Goal: Task Accomplishment & Management: Use online tool/utility

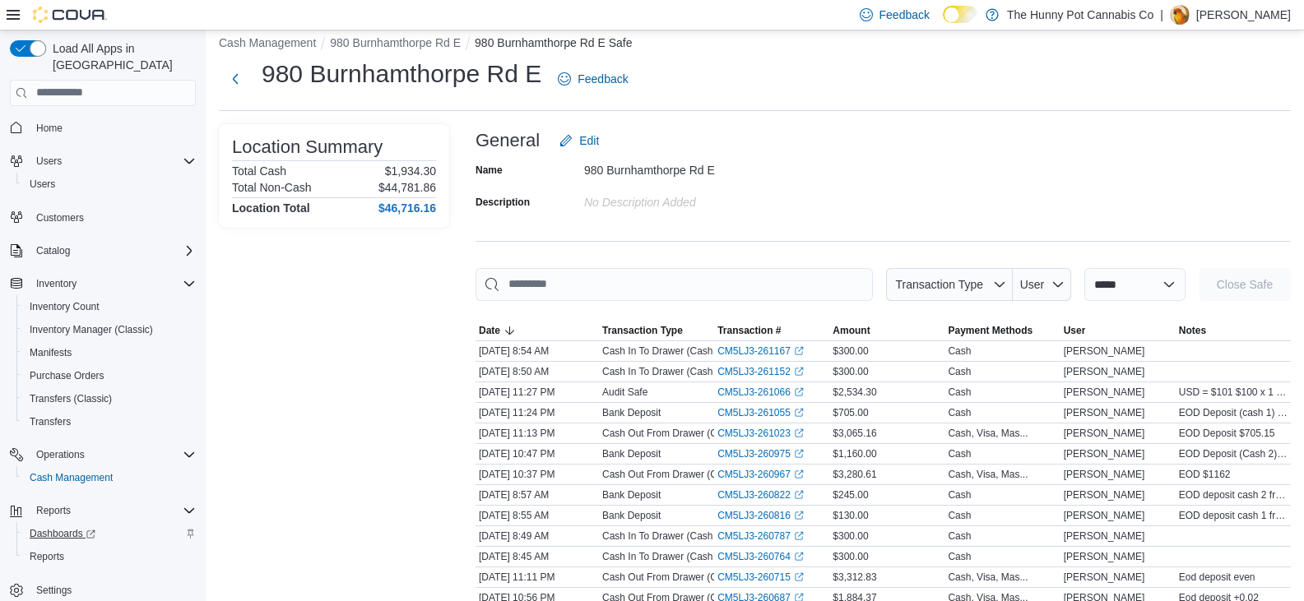
scroll to position [16, 0]
click at [70, 547] on link "Reports" at bounding box center [47, 557] width 48 height 20
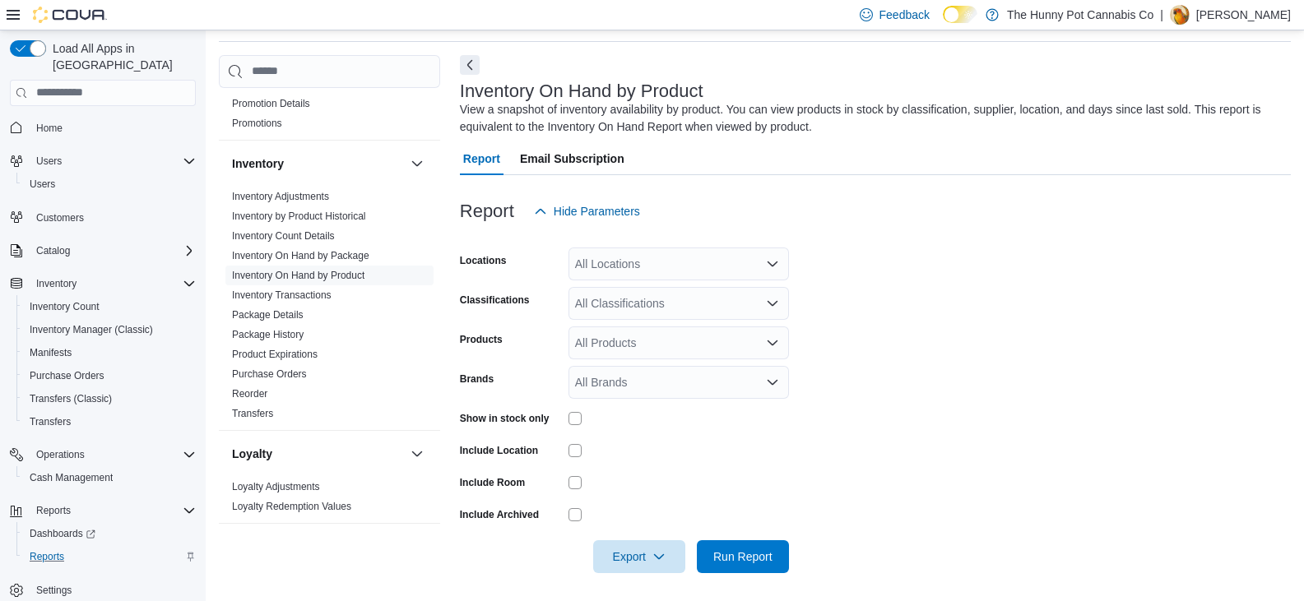
scroll to position [225, 0]
click at [311, 292] on link "Inventory Transactions" at bounding box center [282, 296] width 100 height 12
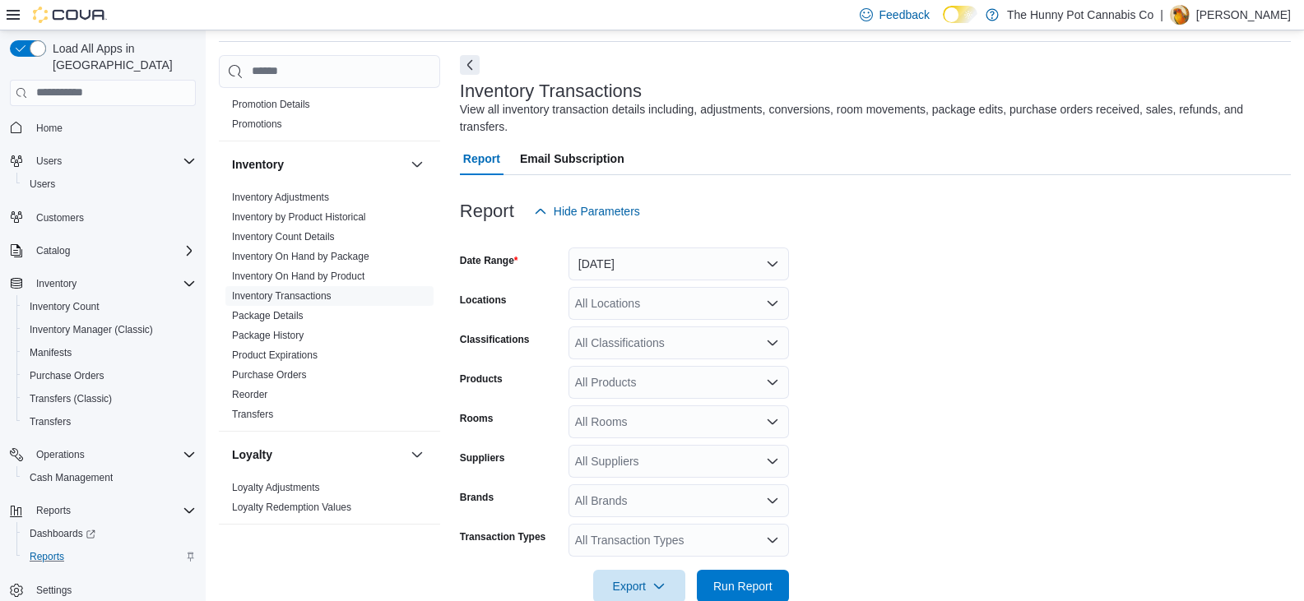
scroll to position [38, 0]
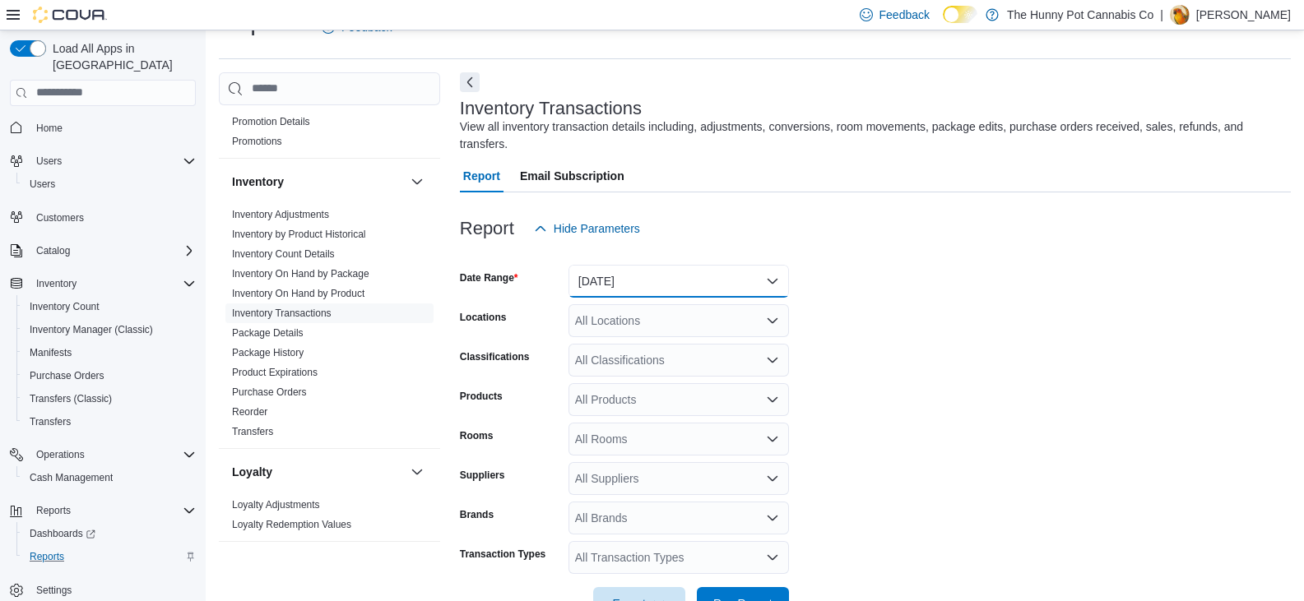
click at [634, 265] on button "[DATE]" at bounding box center [678, 281] width 220 height 33
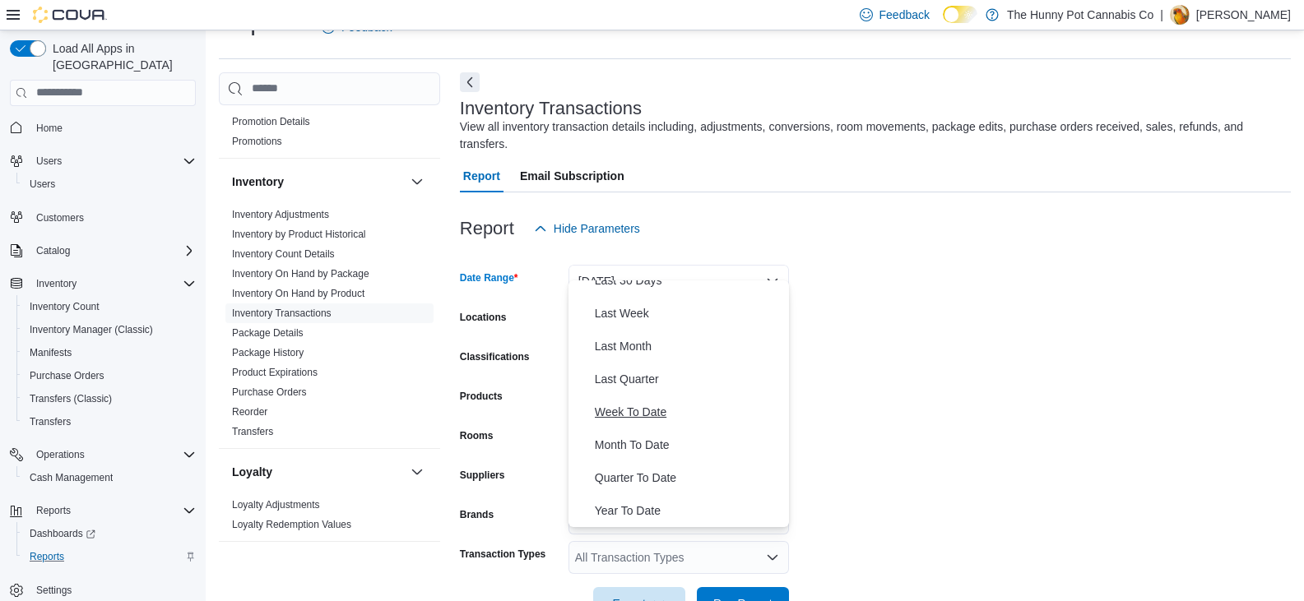
scroll to position [114, 0]
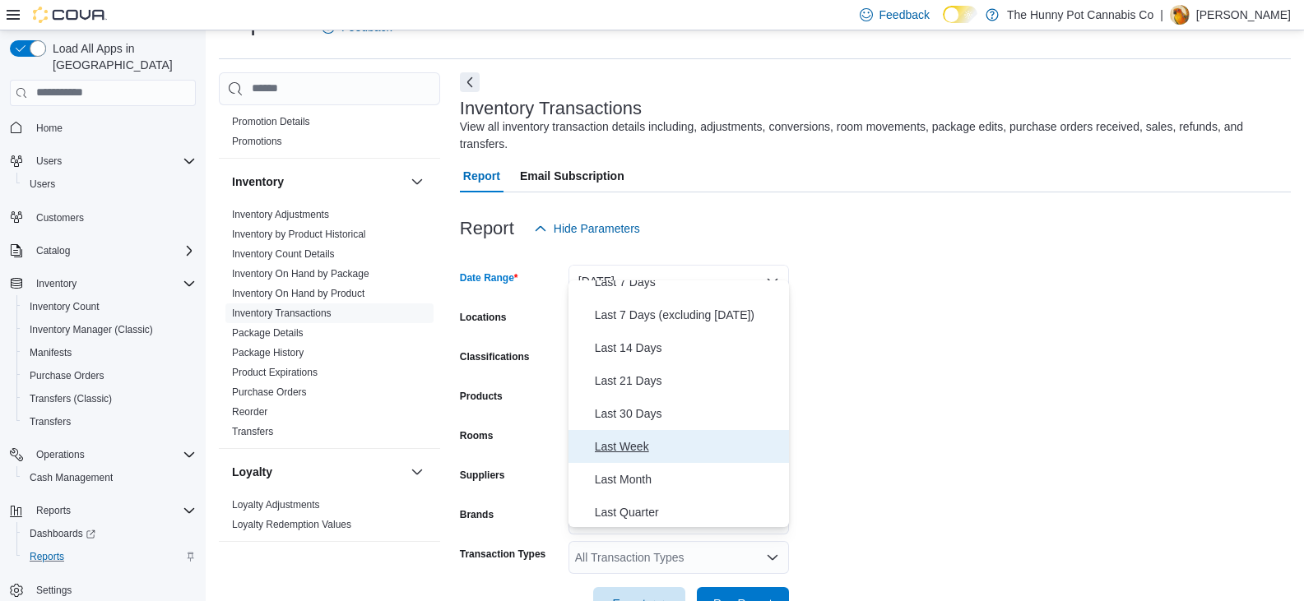
click at [676, 443] on span "Last Week" at bounding box center [689, 447] width 188 height 20
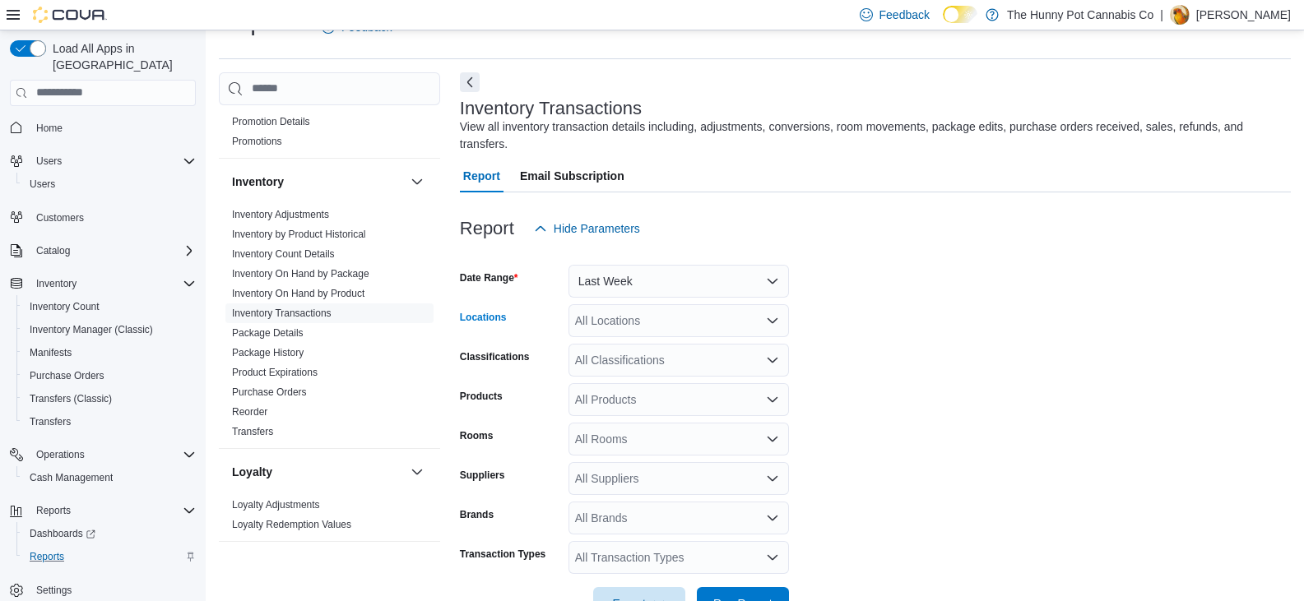
click at [648, 317] on div "All Locations" at bounding box center [678, 320] width 220 height 33
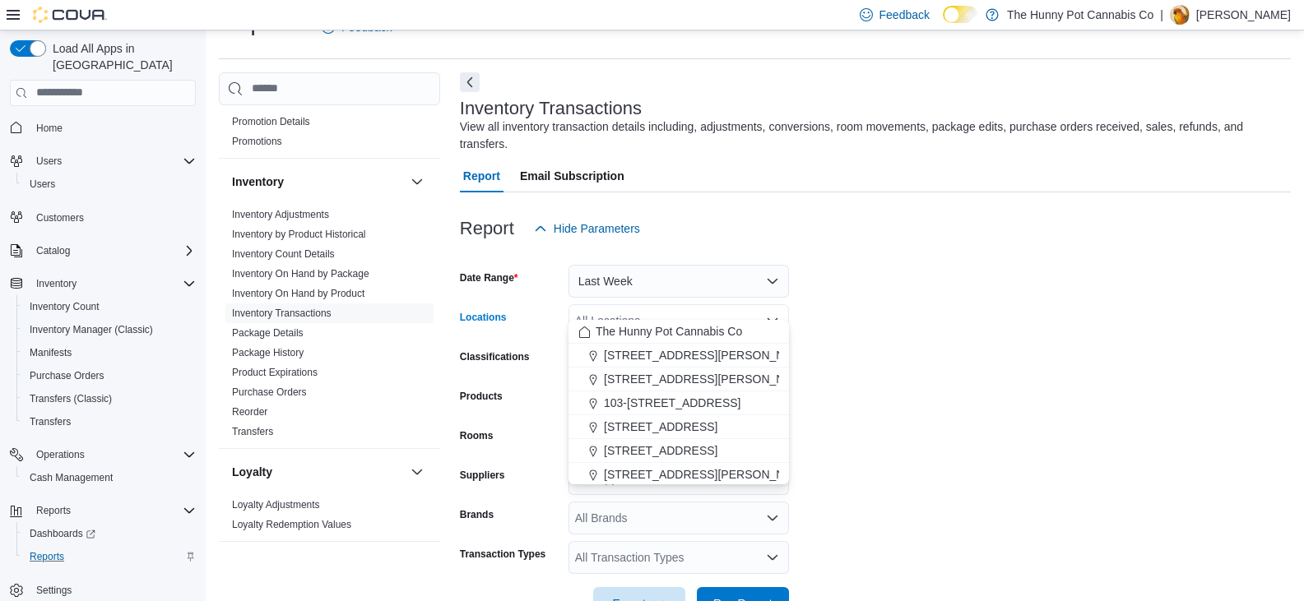
click at [648, 317] on div "All Locations" at bounding box center [678, 320] width 220 height 33
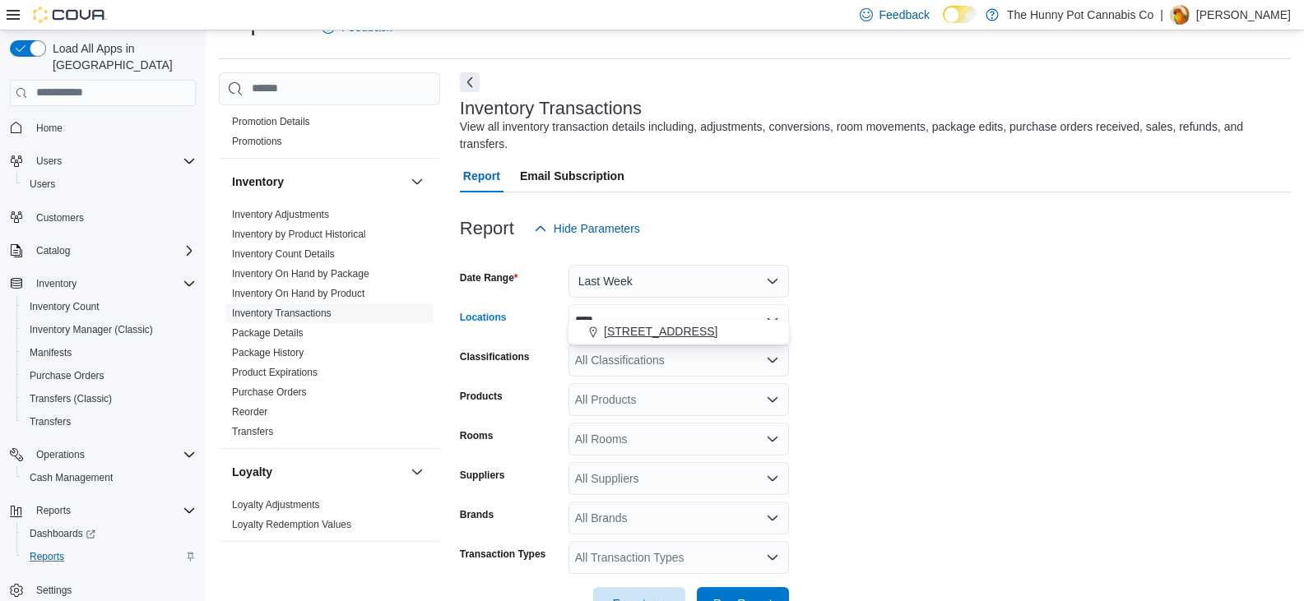
type input "****"
click at [648, 324] on span "[STREET_ADDRESS]" at bounding box center [661, 331] width 114 height 16
click at [1059, 346] on form "Date Range Last Week Locations [STREET_ADDRESS] Classifications All Classificat…" at bounding box center [875, 432] width 831 height 375
click at [429, 582] on div "Cash Management Cash Management Cash Out Details Customer Customer Queue Discou…" at bounding box center [329, 342] width 221 height 541
drag, startPoint x: 667, startPoint y: 378, endPoint x: 679, endPoint y: 377, distance: 11.6
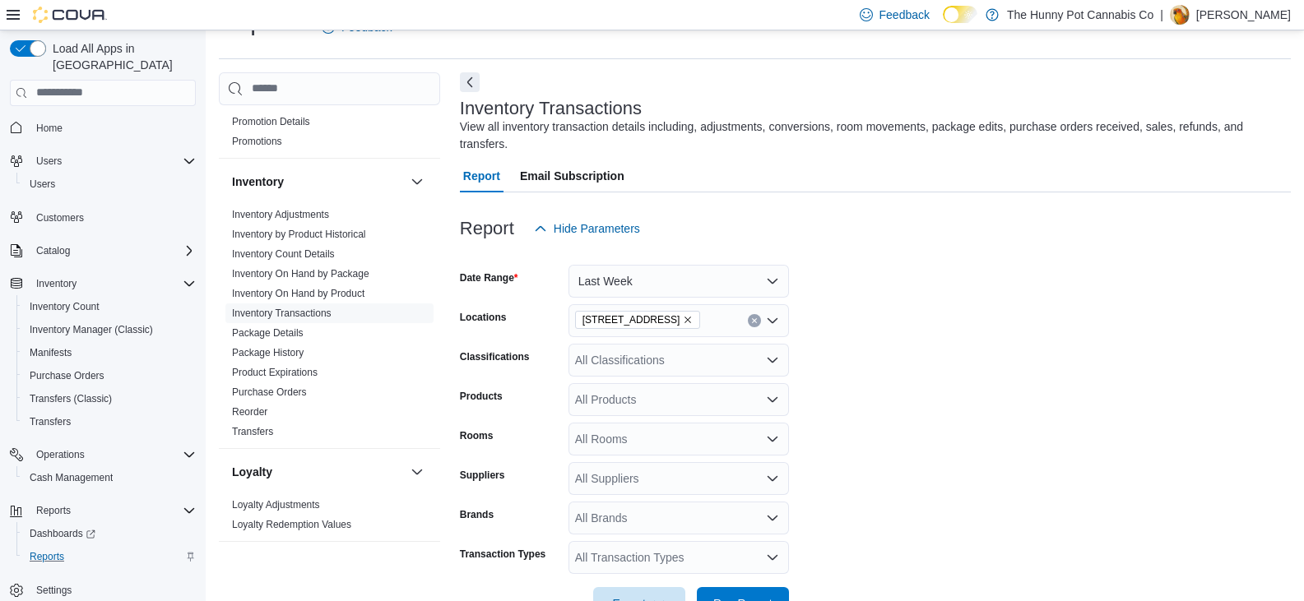
click at [679, 383] on div "All Products" at bounding box center [678, 399] width 220 height 33
paste input "********"
type input "********"
click at [677, 408] on div "LITTI - Lovely ... Cartridge - 1g" at bounding box center [678, 410] width 201 height 16
click at [870, 396] on form "Date Range Last Week Locations [STREET_ADDRESS] Classifications All Classificat…" at bounding box center [875, 432] width 831 height 375
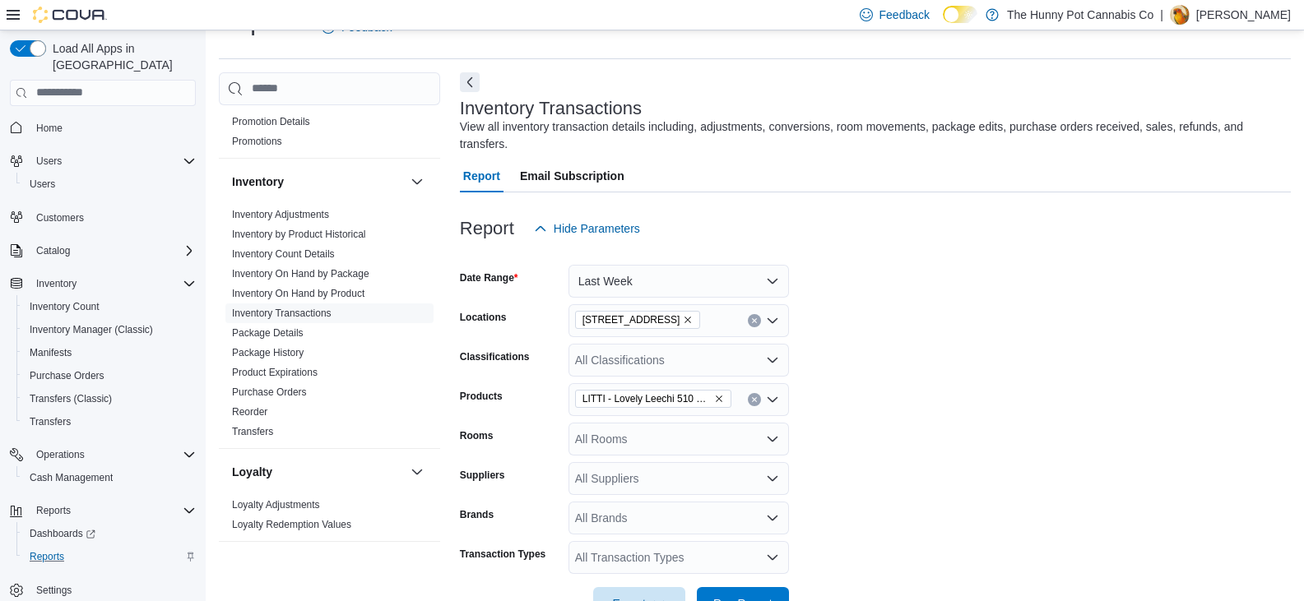
scroll to position [72, 0]
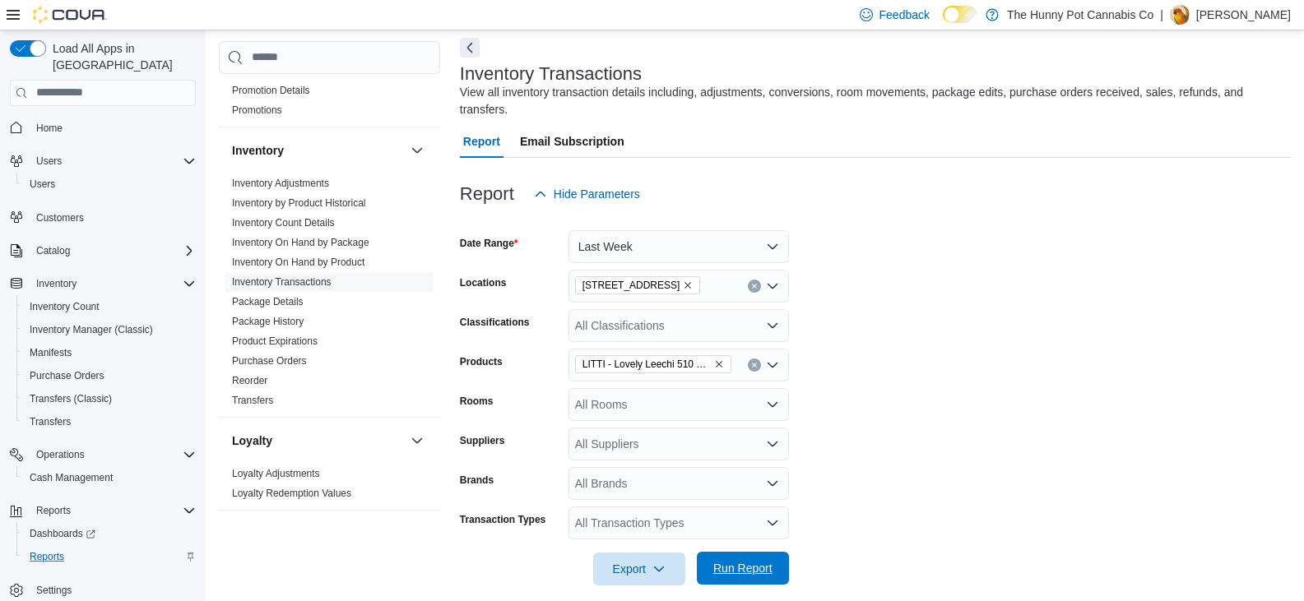
click at [731, 560] on span "Run Report" at bounding box center [742, 568] width 59 height 16
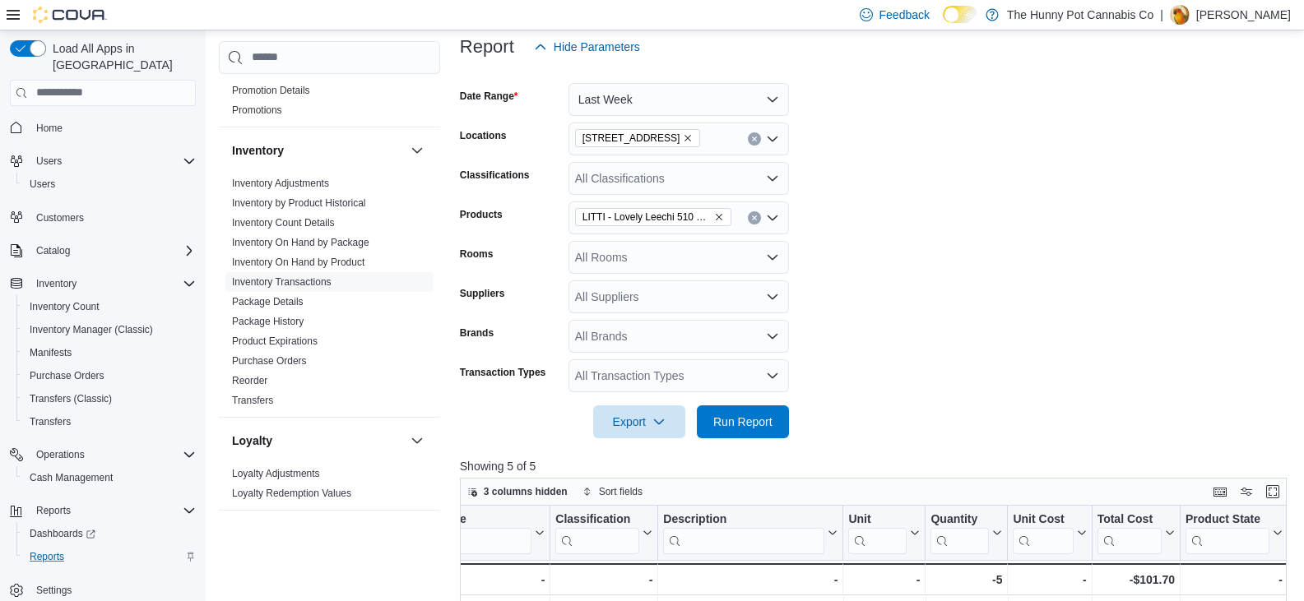
scroll to position [190, 0]
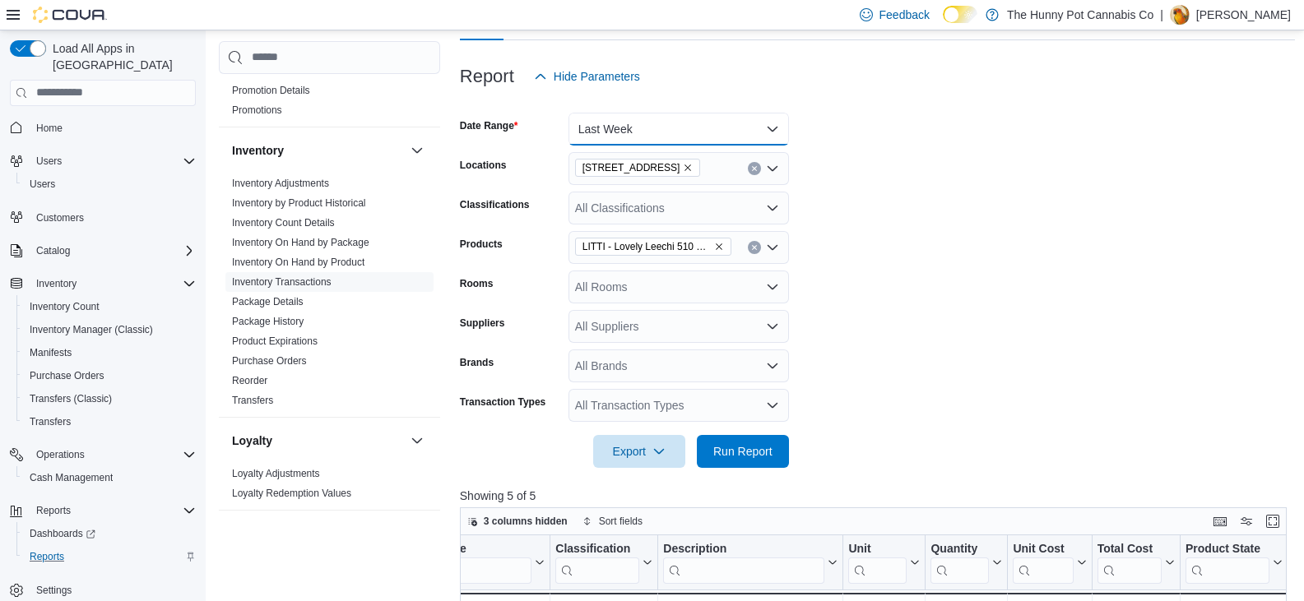
click at [694, 123] on button "Last Week" at bounding box center [678, 129] width 220 height 33
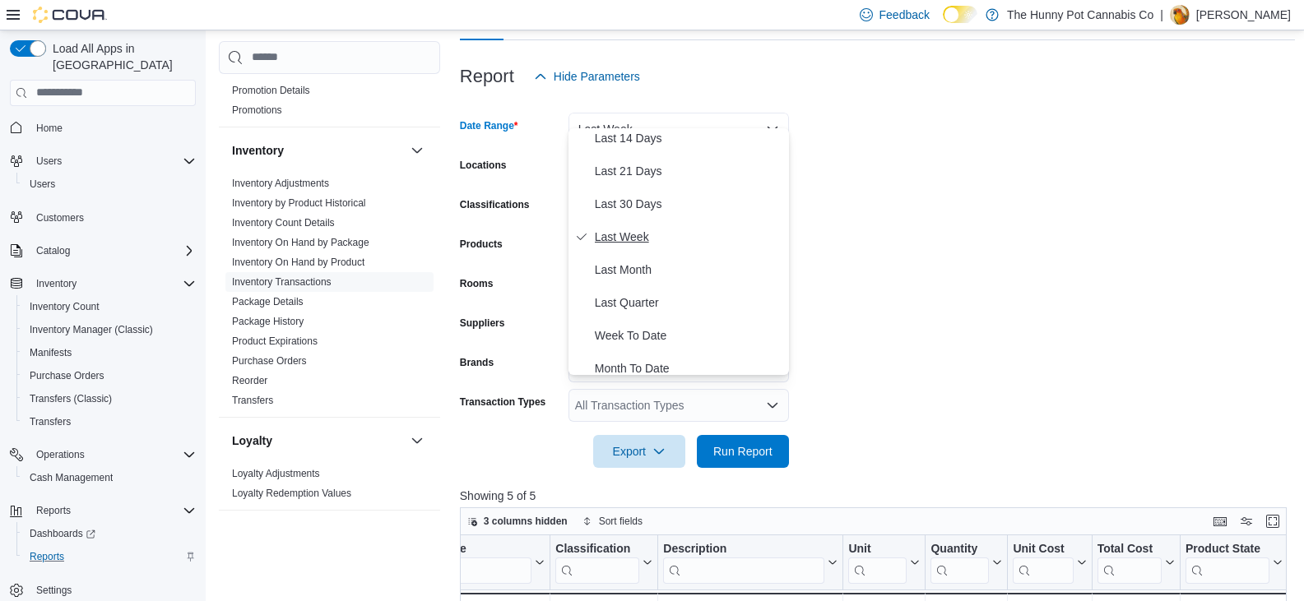
scroll to position [172, 0]
click at [630, 145] on span "Last 14 Days" at bounding box center [689, 138] width 188 height 20
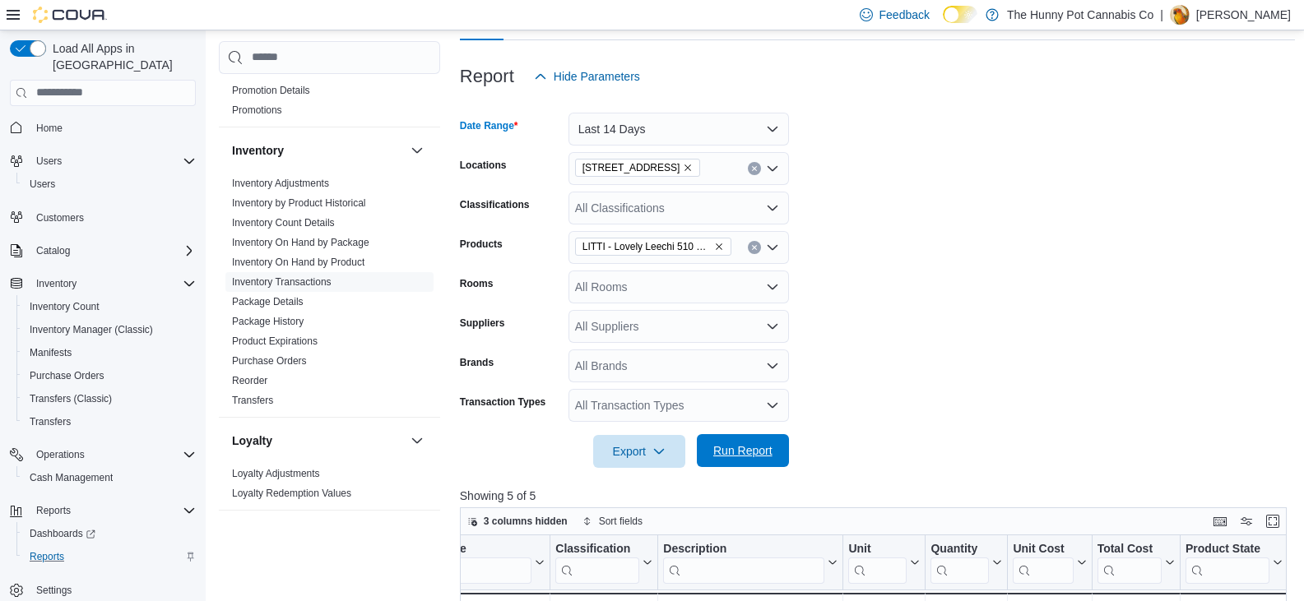
click at [730, 443] on span "Run Report" at bounding box center [743, 450] width 72 height 33
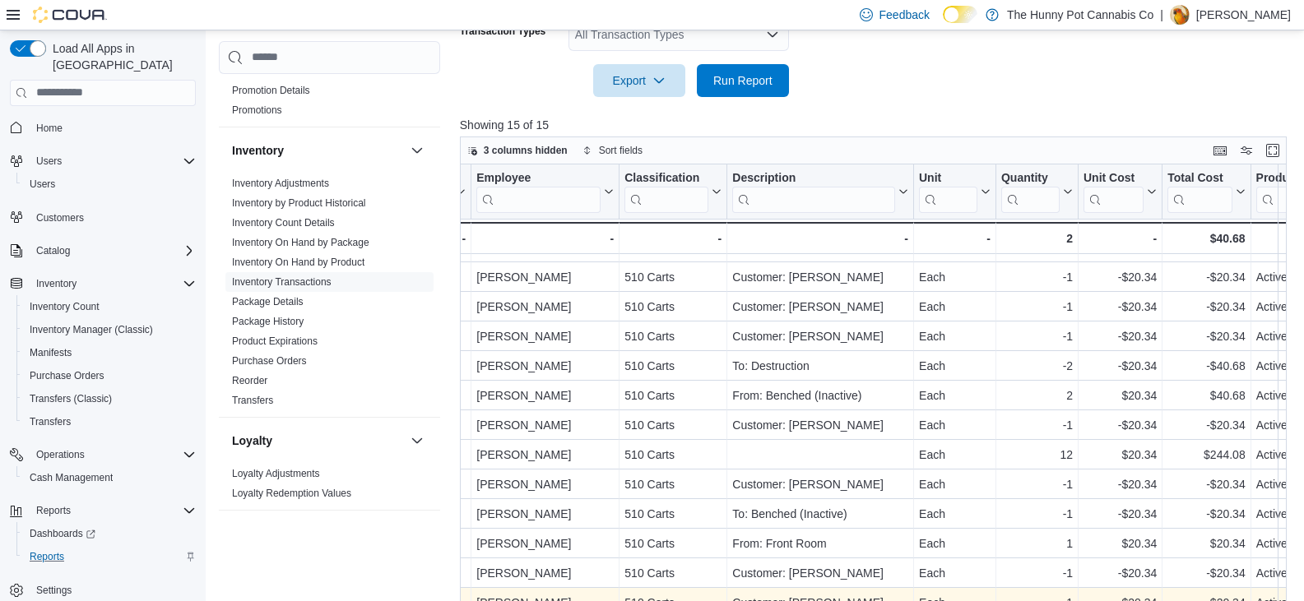
scroll to position [573, 0]
